Goal: Navigation & Orientation: Find specific page/section

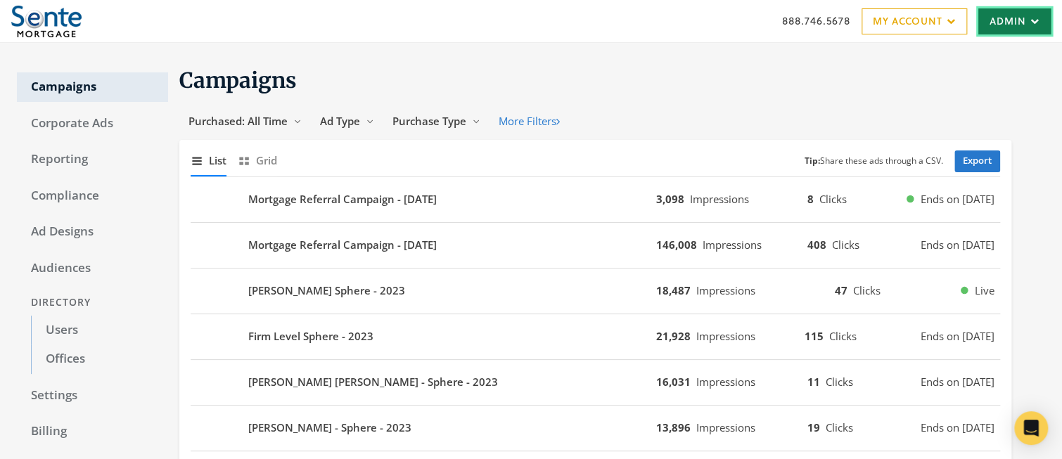
click at [1013, 22] on link "Admin" at bounding box center [1014, 21] width 72 height 26
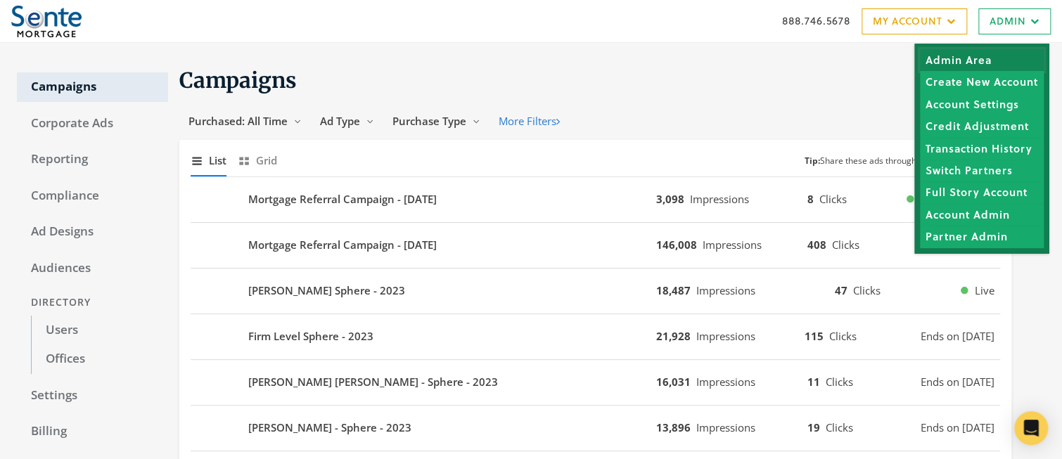
click at [977, 61] on link "Admin Area" at bounding box center [982, 60] width 124 height 22
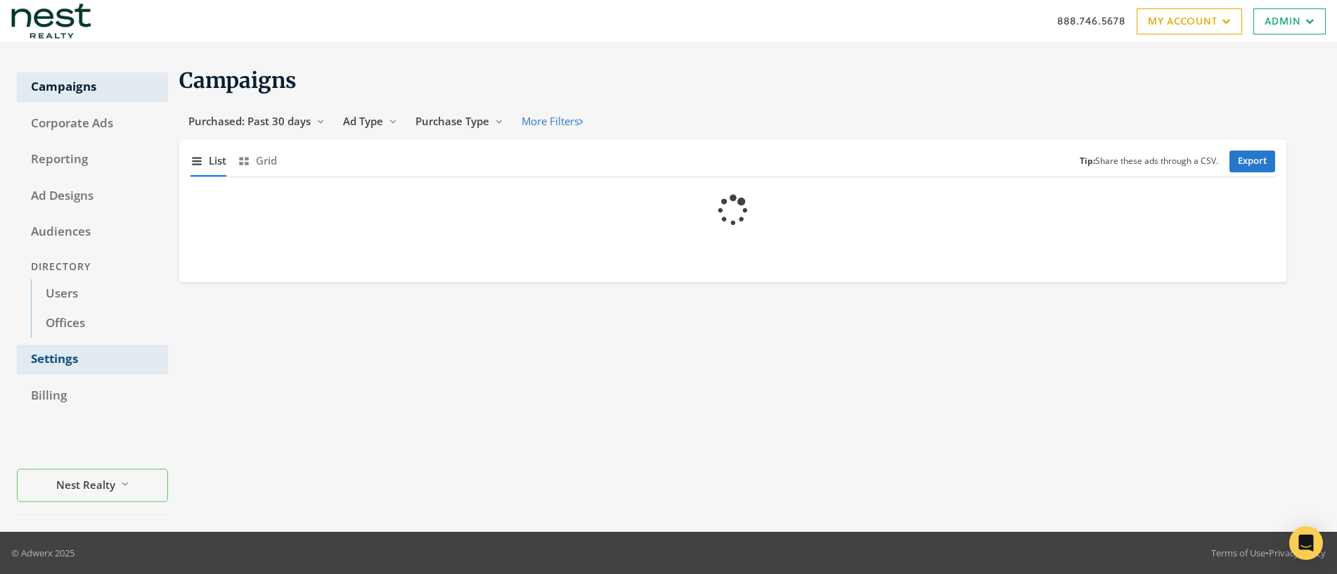
click at [57, 361] on link "Settings" at bounding box center [92, 360] width 151 height 30
select select "adwerx"
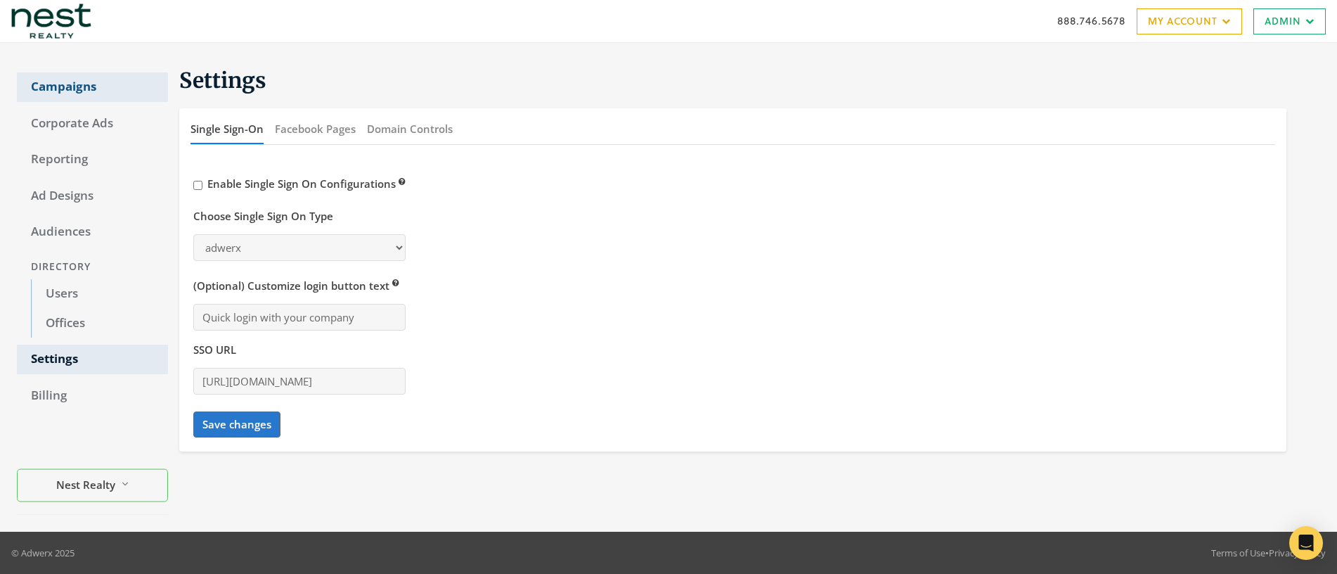
click at [67, 85] on link "Campaigns" at bounding box center [92, 87] width 151 height 30
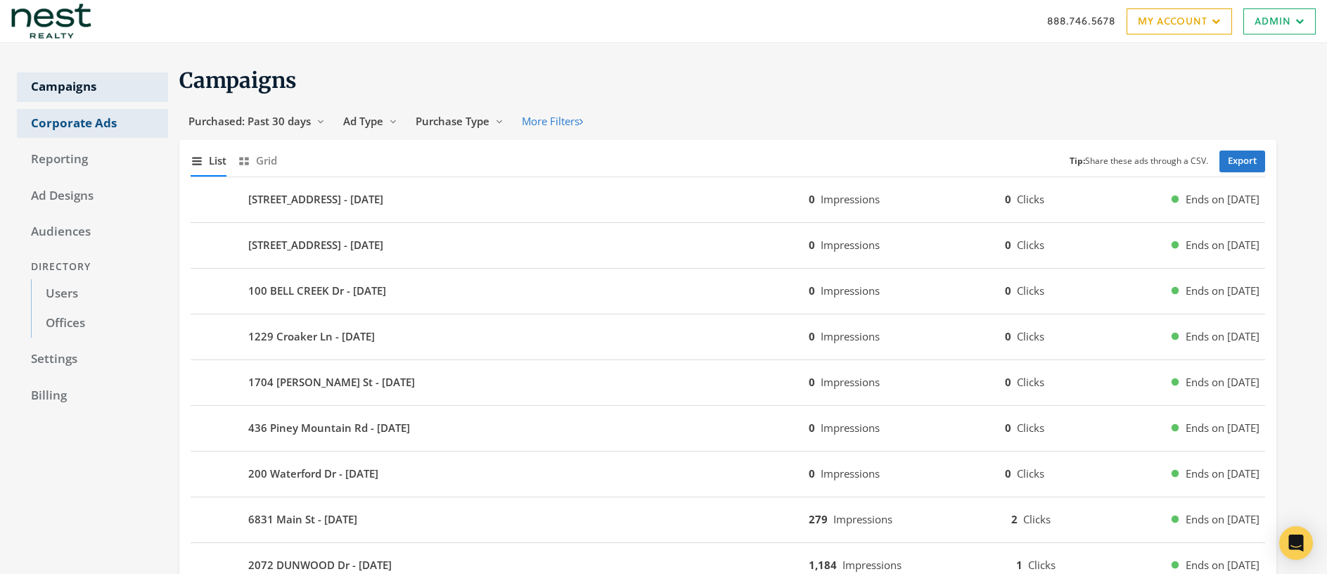
click at [66, 124] on link "Corporate Ads" at bounding box center [92, 124] width 151 height 30
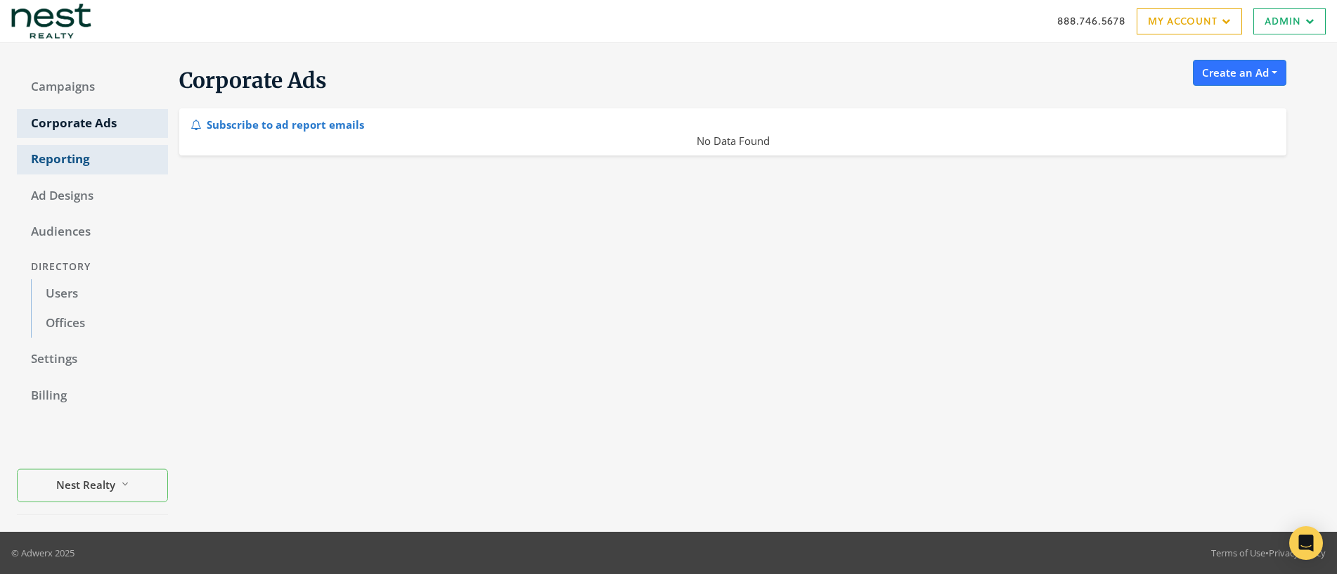
click at [62, 164] on link "Reporting" at bounding box center [92, 160] width 151 height 30
